Goal: Entertainment & Leisure: Browse casually

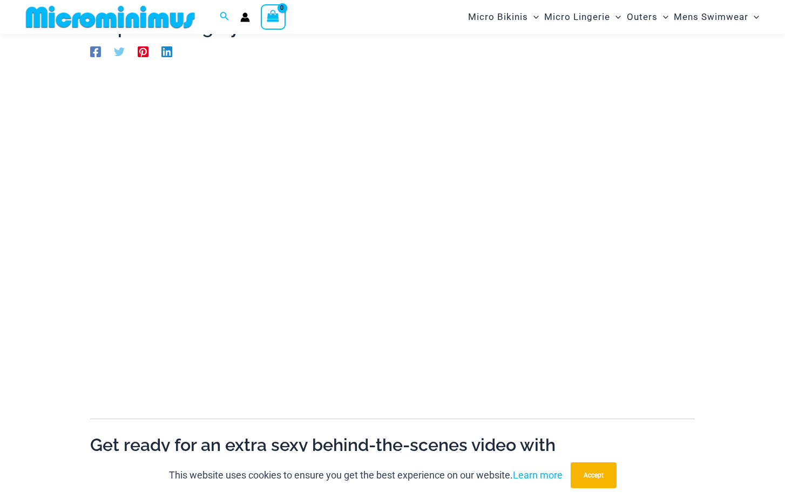
scroll to position [100, 0]
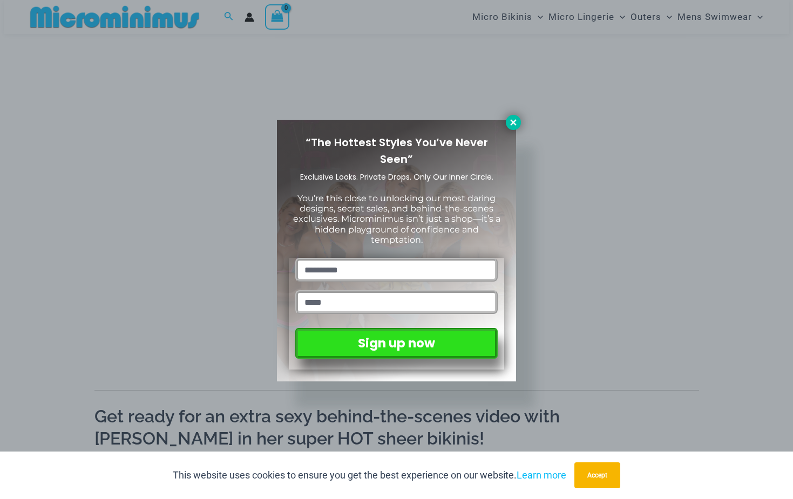
click at [514, 124] on icon at bounding box center [513, 122] width 6 height 6
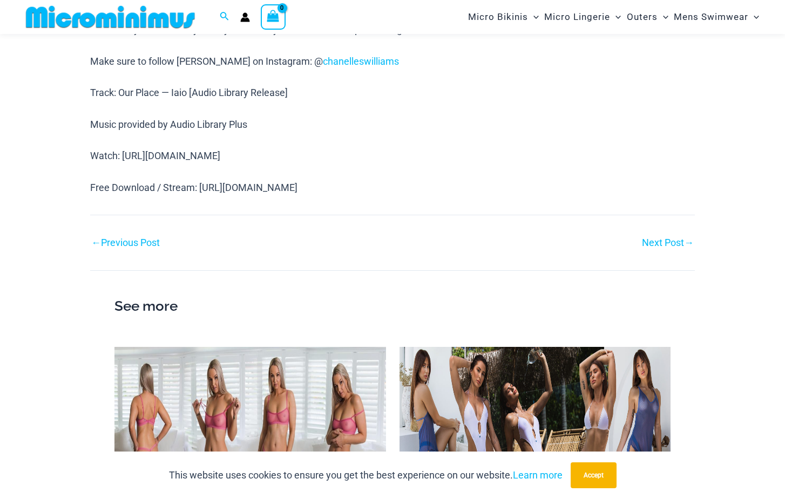
scroll to position [1018, 0]
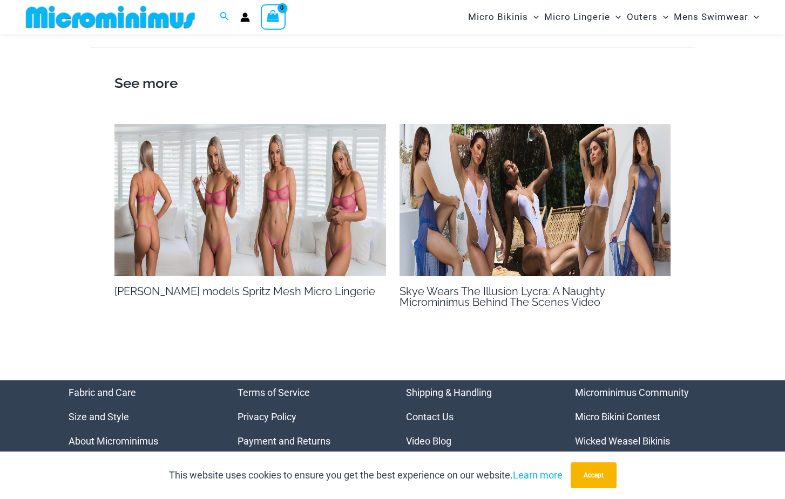
click at [257, 185] on img at bounding box center [249, 200] width 271 height 153
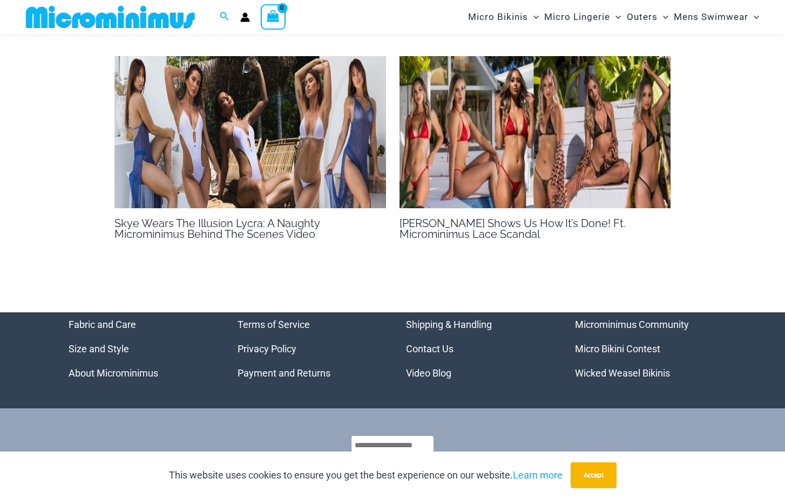
scroll to position [952, 0]
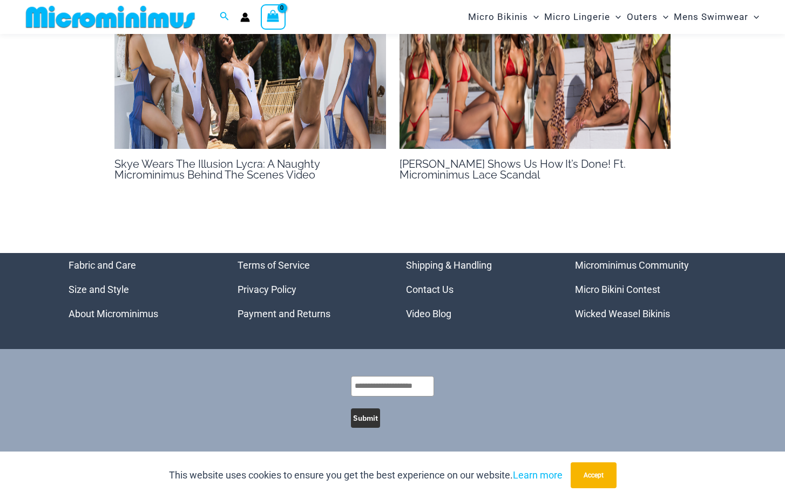
click at [440, 308] on link "Video Blog" at bounding box center [428, 313] width 45 height 11
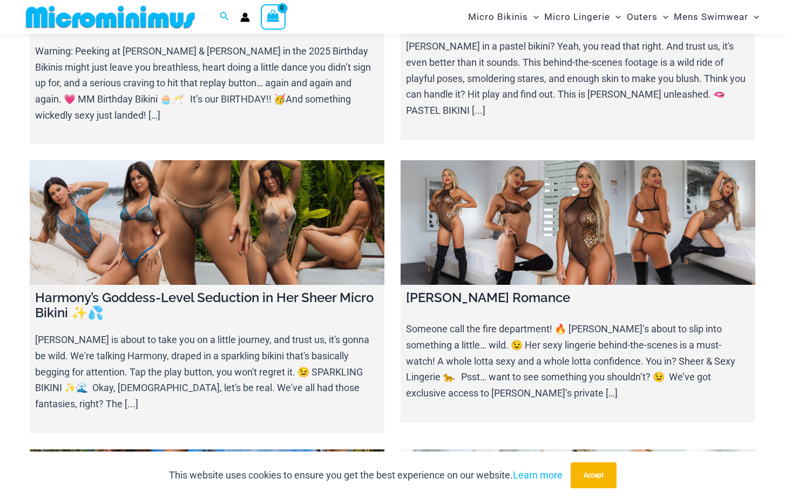
scroll to position [477, 0]
